Goal: Find specific fact: Find specific fact

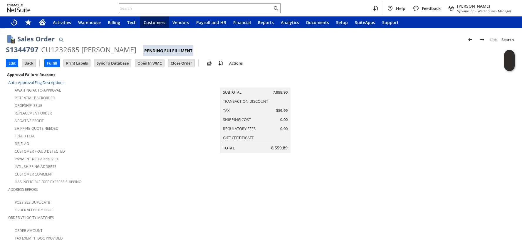
click at [153, 178] on div "Has Ineligible Free Express Shipping" at bounding box center [92, 181] width 168 height 7
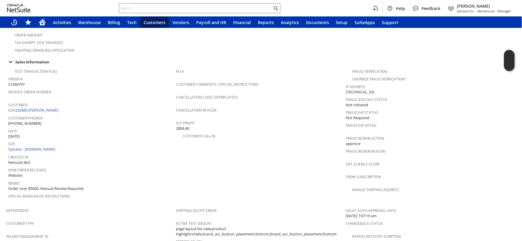
scroll to position [352, 0]
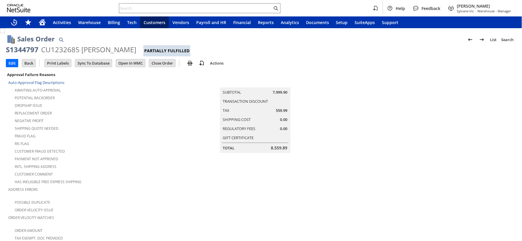
scroll to position [336, 0]
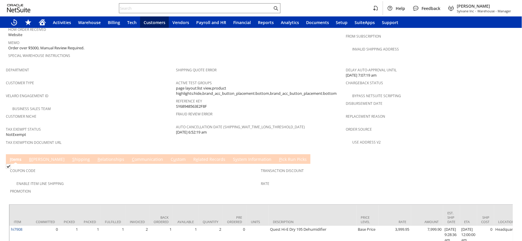
click at [91, 92] on span "Velaro Engagement ID" at bounding box center [89, 95] width 167 height 7
click at [69, 79] on span "Customer Type" at bounding box center [89, 82] width 167 height 7
